Goal: Transaction & Acquisition: Purchase product/service

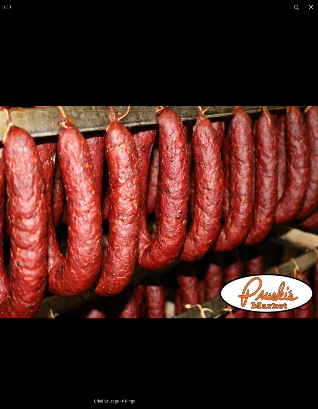
scroll to position [305, 0]
click at [314, 6] on button "Close" at bounding box center [311, 7] width 14 height 14
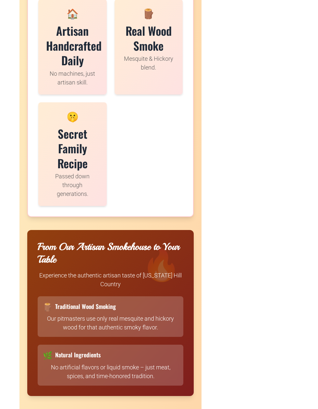
scroll to position [1272, 0]
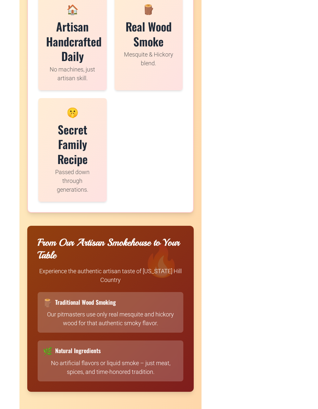
click at [160, 391] on section "🔥 From Our Artisan Smokehouse to Your Table Experience the authentic artisan ta…" at bounding box center [110, 309] width 167 height 166
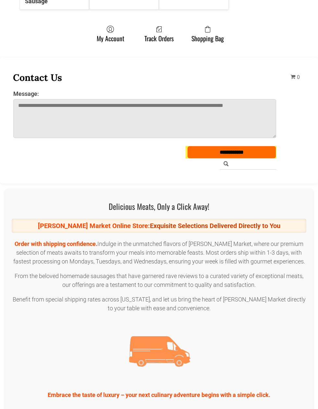
scroll to position [1852, 0]
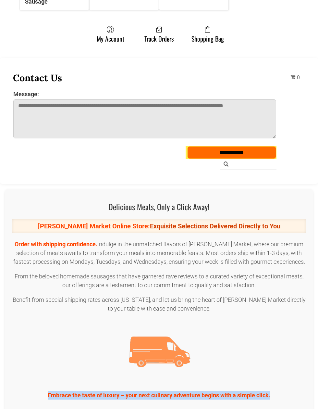
click at [238, 357] on div at bounding box center [159, 351] width 295 height 65
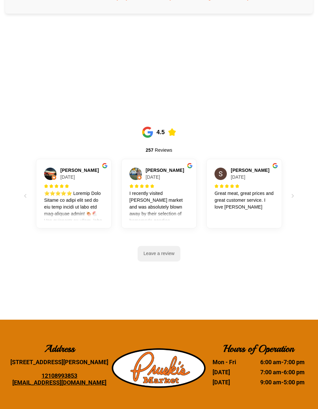
scroll to position [2250, 0]
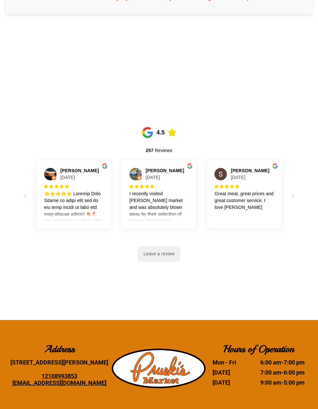
click at [206, 388] on img at bounding box center [159, 367] width 95 height 47
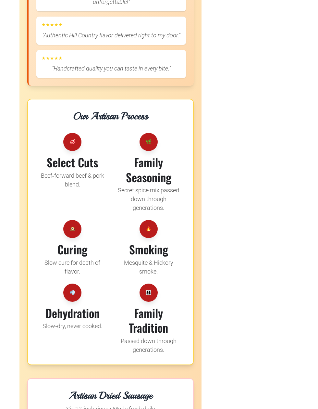
scroll to position [850, 0]
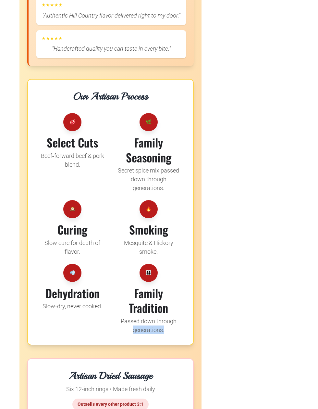
click at [305, 297] on div "Dried Sausage - 6 Rings +3 +2 Back to catalog Dried Sausage - 6 Rings $49.00 Ad…" at bounding box center [159, 172] width 292 height 1767
click at [289, 320] on div "+3 +2 Back to catalog Dried Sausage - 6 Rings $49.00 Add More Add to Bag Go to …" at bounding box center [158, 96] width 279 height 1614
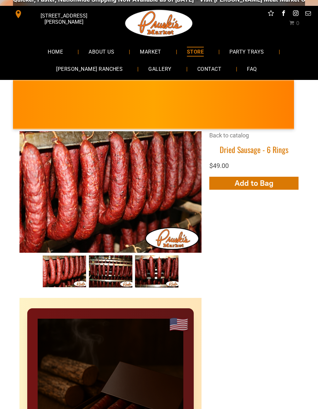
scroll to position [0, 0]
